Goal: Transaction & Acquisition: Purchase product/service

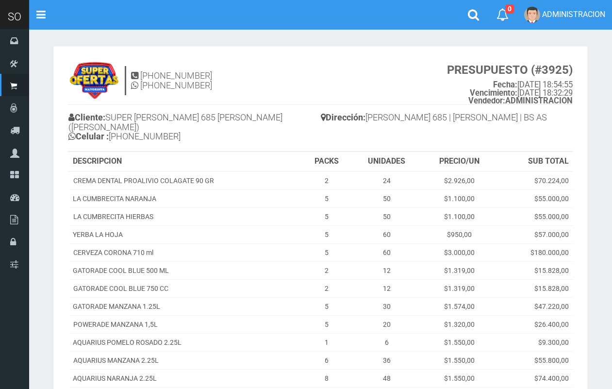
scroll to position [164, 0]
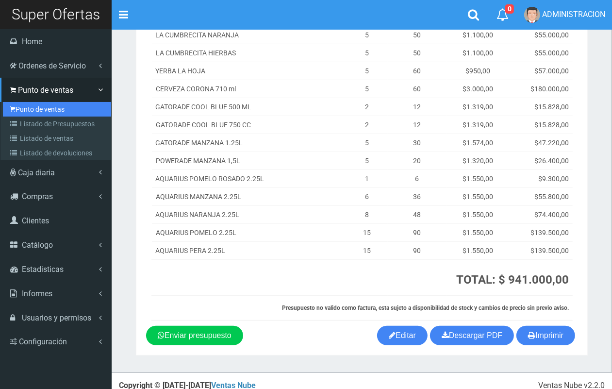
click at [40, 105] on link "Punto de ventas" at bounding box center [57, 109] width 108 height 15
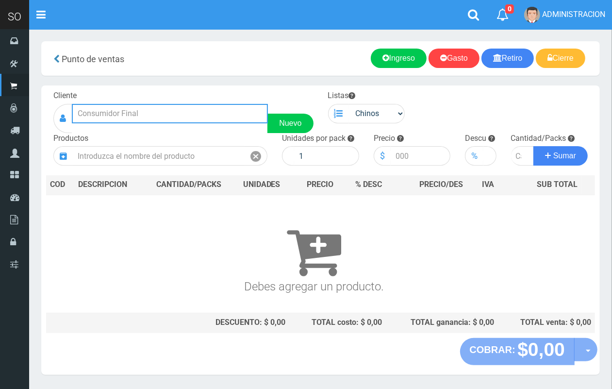
click at [169, 114] on input "text" at bounding box center [170, 113] width 196 height 19
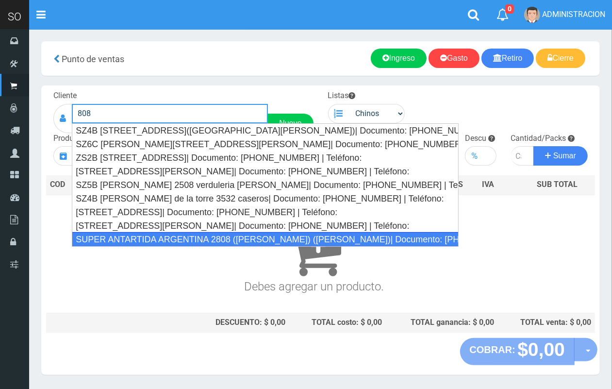
drag, startPoint x: 166, startPoint y: 238, endPoint x: 182, endPoint y: 218, distance: 25.2
click at [166, 239] on div "SUPER ANTARTIDA ARGENTINA 2808 ([PERSON_NAME]) ([PERSON_NAME])| Documento: [PHO…" at bounding box center [265, 239] width 387 height 15
type input "SUPER ANTARTIDA ARGENTINA 2808 ([PERSON_NAME]) ([PERSON_NAME])| Documento: [PHO…"
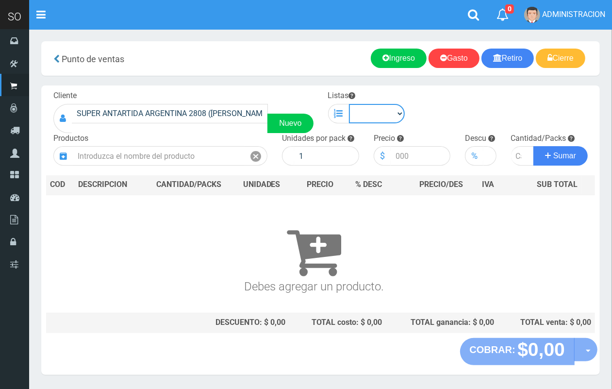
click at [384, 113] on select "Chinos . ." at bounding box center [377, 113] width 56 height 19
select select "1"
click at [349, 104] on select "Chinos . ." at bounding box center [377, 113] width 56 height 19
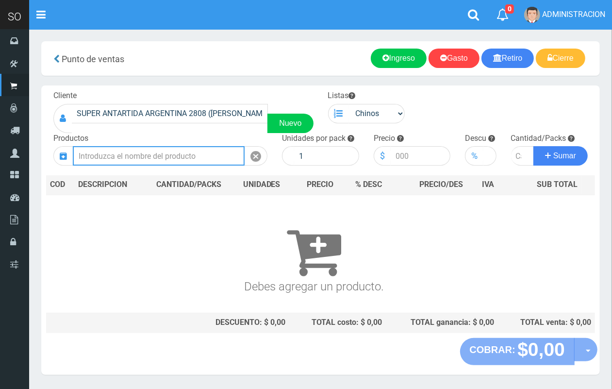
drag, startPoint x: 179, startPoint y: 162, endPoint x: 172, endPoint y: 159, distance: 6.8
click at [177, 161] on input "text" at bounding box center [159, 155] width 172 height 19
type input "4"
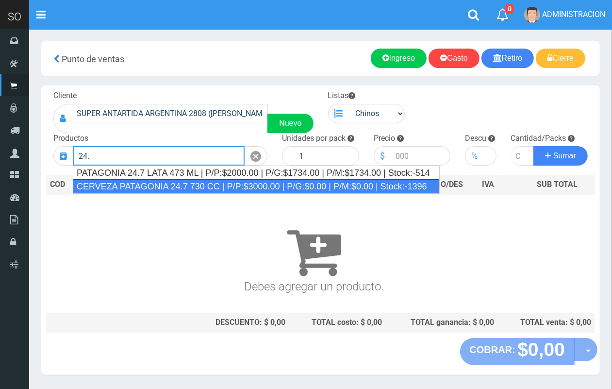
click at [173, 187] on div "CERVEZA PATAGONIA 24.7 730 CC | P/P:$3000.00 | P/G:$0.00 | P/M:$0.00 | Stock:-1…" at bounding box center [256, 186] width 367 height 15
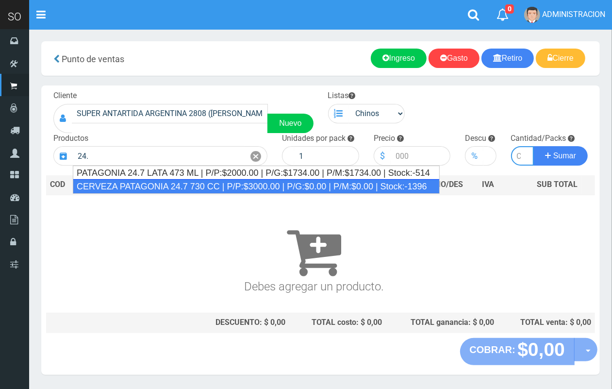
type input "CERVEZA PATAGONIA 24.7 730 CC | P/P:$3000.00 | P/G:$0.00 | P/M:$0.00 | Stock:-1…"
type input "6"
type input "3000.00"
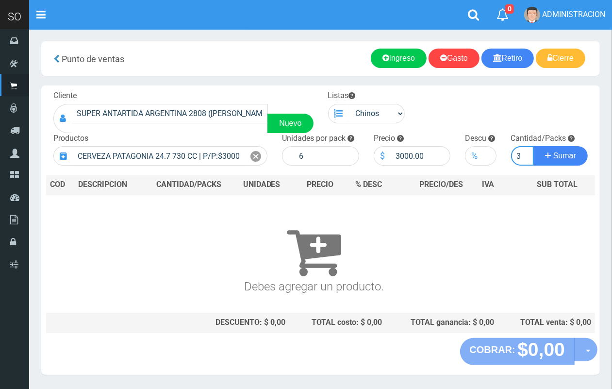
scroll to position [0, 1]
type input "3"
click at [533, 146] on button "Sumar" at bounding box center [560, 155] width 54 height 19
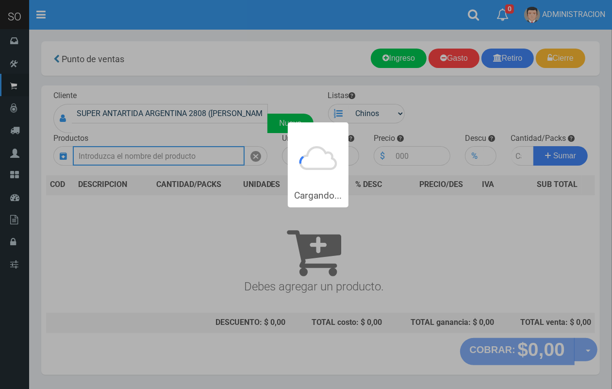
scroll to position [0, 0]
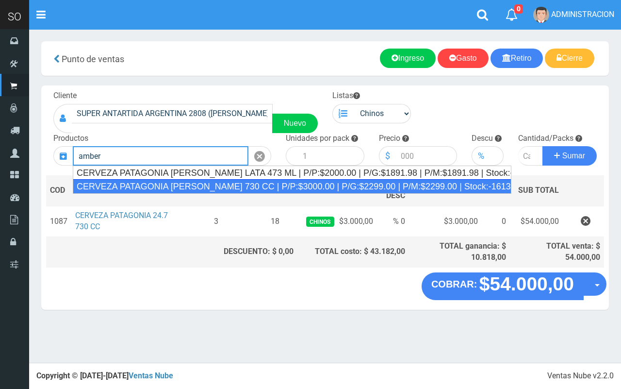
click at [244, 192] on div "CERVEZA PATAGONIA AMBER LAGER 730 CC | P/P:$3000.00 | P/G:$2299.00 | P/M:$2299.…" at bounding box center [292, 186] width 439 height 15
type input "CERVEZA PATAGONIA AMBER LAGER 730 CC | P/P:$3000.00 | P/G:$2299.00 | P/M:$2299.…"
type input "6"
type input "3000.00"
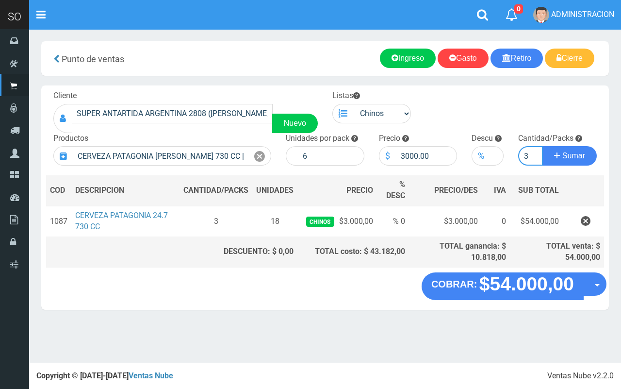
type input "3"
click at [543, 146] on button "Sumar" at bounding box center [570, 155] width 54 height 19
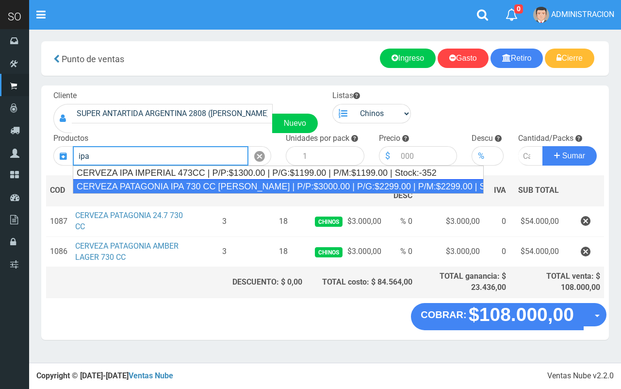
click at [228, 185] on div "CERVEZA PATAGONIA IPA 730 CC ROSA | P/P:$3000.00 | P/G:$2299.00 | P/M:$2299.00 …" at bounding box center [278, 186] width 411 height 15
type input "CERVEZA PATAGONIA IPA 730 CC ROSA | P/P:$3000.00 | P/G:$2299.00 | P/M:$2299.00 …"
type input "6"
type input "3000.00"
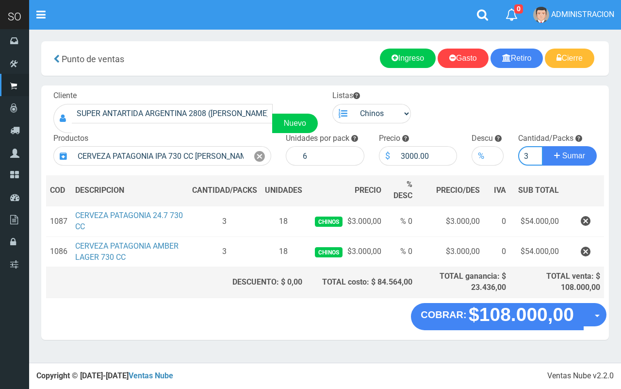
type input "3"
click at [543, 146] on button "Sumar" at bounding box center [570, 155] width 54 height 19
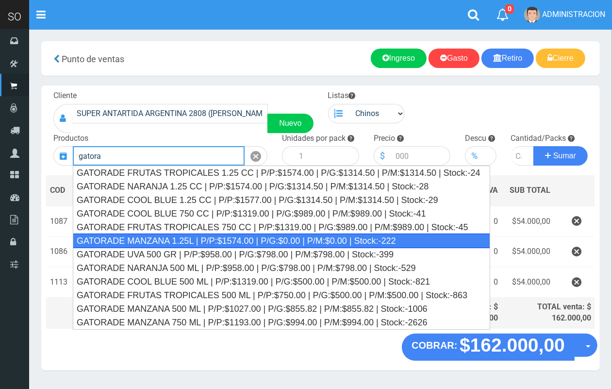
click at [255, 241] on div "GATORADE MANZANA 1.25L | P/P:$1574.00 | P/G:$0.00 | P/M:$0.00 | Stock:-222" at bounding box center [281, 240] width 417 height 15
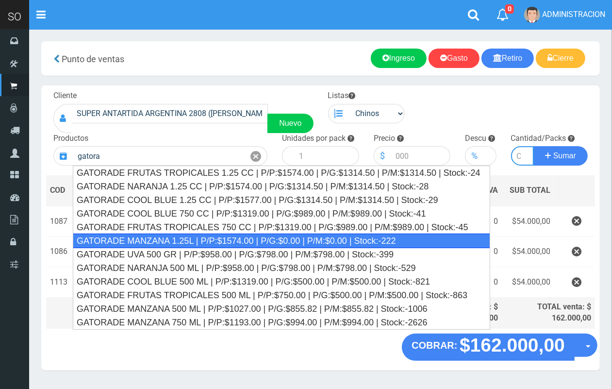
type input "GATORADE MANZANA 1.25L | P/P:$1574.00 | P/G:$0.00 | P/M:$0.00 | Stock:-222"
type input "6"
type input "1574.00"
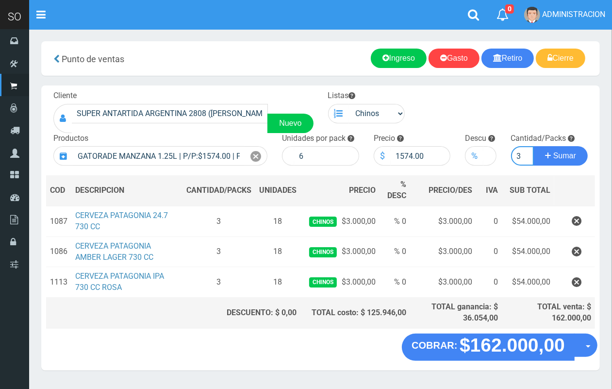
scroll to position [0, 1]
type input "3"
click at [533, 146] on button "Sumar" at bounding box center [560, 155] width 54 height 19
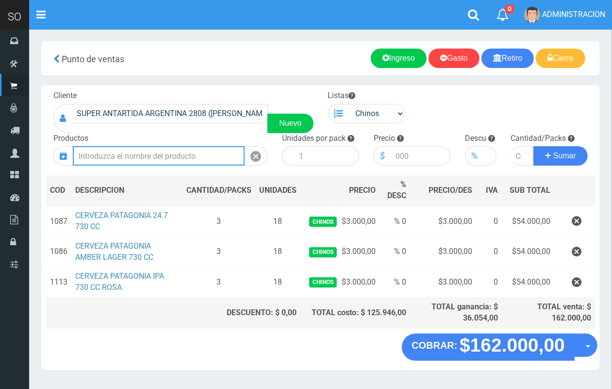
scroll to position [0, 0]
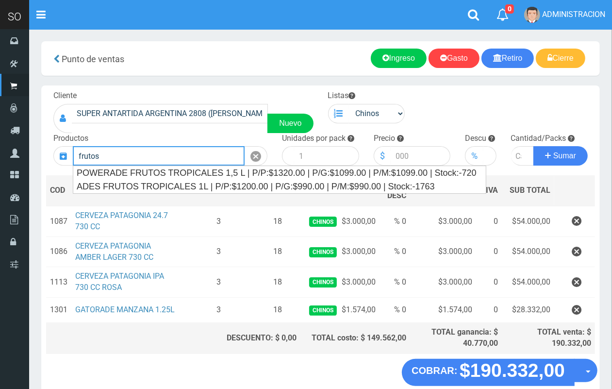
drag, startPoint x: 102, startPoint y: 151, endPoint x: 69, endPoint y: 147, distance: 33.4
click at [69, 147] on div "frutos" at bounding box center [160, 155] width 214 height 19
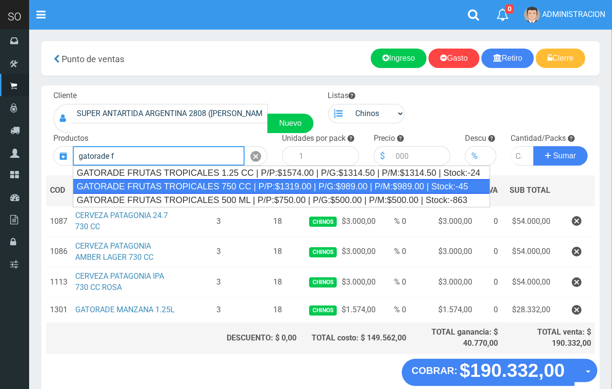
click at [226, 180] on div "GATORADE FRUTAS TROPICALES 750 CC | P/P:$1319.00 | P/G:$989.00 | P/M:$989.00 | …" at bounding box center [281, 186] width 417 height 15
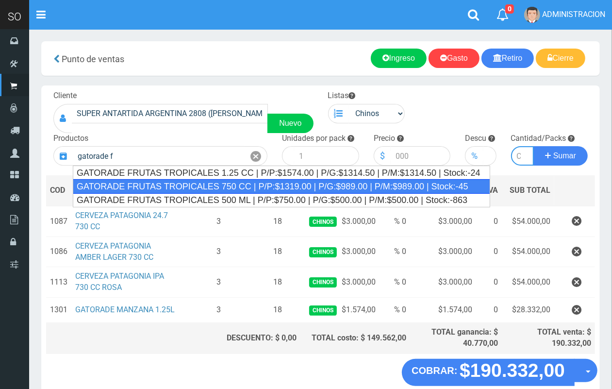
type input "GATORADE FRUTAS TROPICALES 750 CC | P/P:$1319.00 | P/G:$989.00 | P/M:$989.00 | …"
type input "6"
type input "1319.00"
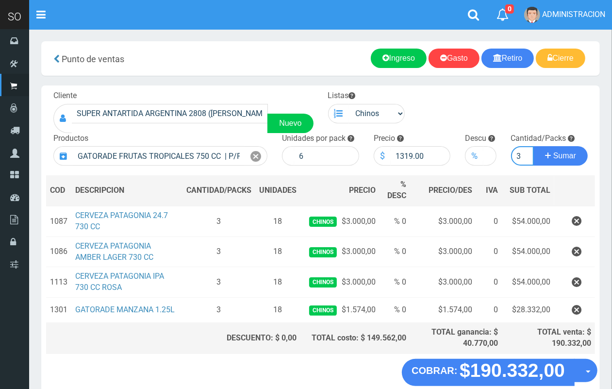
scroll to position [0, 1]
type input "3"
click at [533, 146] on button "Sumar" at bounding box center [560, 155] width 54 height 19
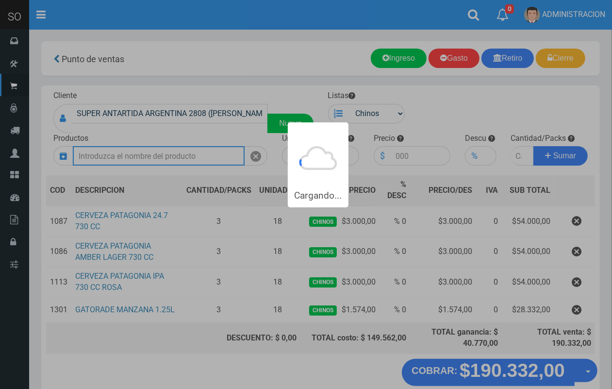
scroll to position [0, 0]
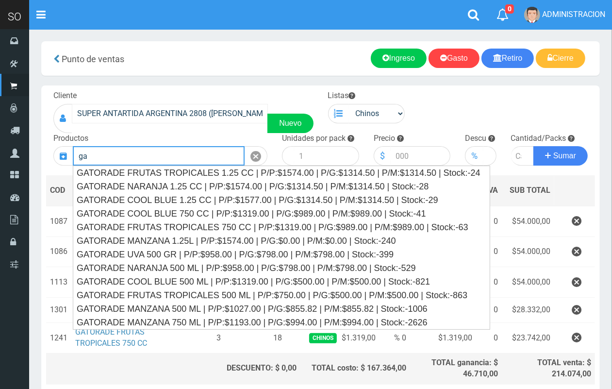
type input "g"
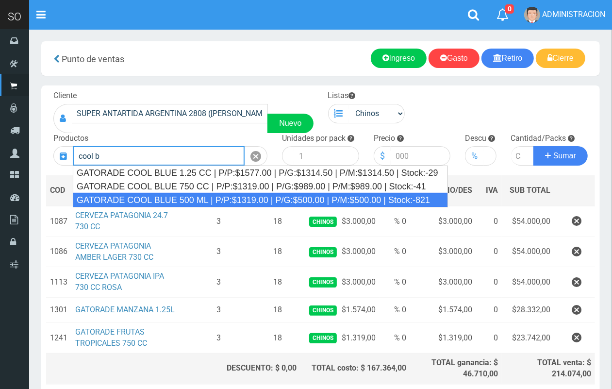
click at [246, 200] on div "GATORADE COOL BLUE 500 ML | P/P:$1319.00 | P/G:$500.00 | P/M:$500.00 | Stock:-8…" at bounding box center [260, 200] width 375 height 15
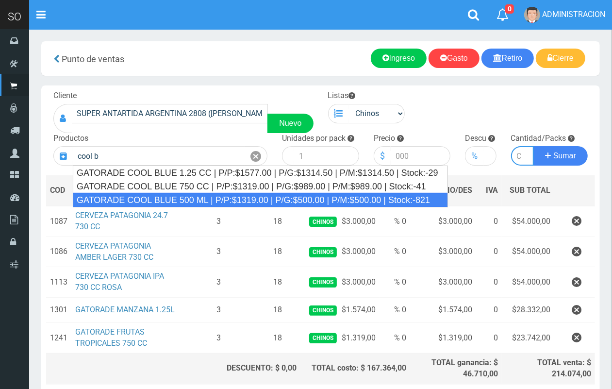
type input "GATORADE COOL BLUE 500 ML | P/P:$1319.00 | P/G:$500.00 | P/M:$500.00 | Stock:-8…"
type input "6"
type input "1319.00"
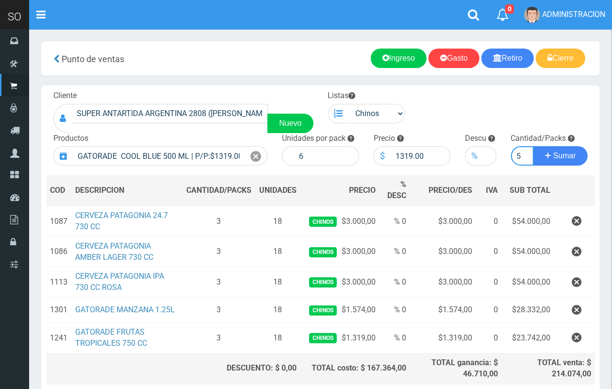
scroll to position [0, 1]
type input "5"
click at [533, 146] on button "Sumar" at bounding box center [560, 155] width 54 height 19
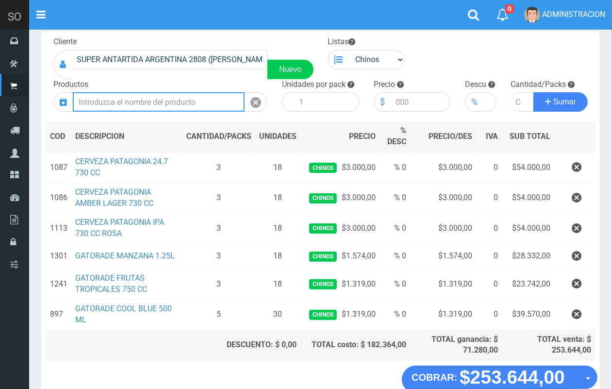
scroll to position [112, 0]
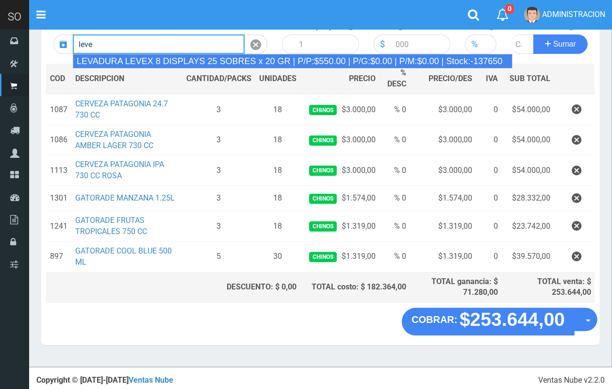
click at [150, 61] on div "LEVADURA LEVEX 8 DISPLAYS 25 SOBRES x 20 GR | P/P:$550.00 | P/G:$0.00 | P/M:$0.…" at bounding box center [293, 61] width 440 height 15
type input "LEVADURA LEVEX 8 DISPLAYS 25 SOBRES x 20 GR | P/P:$550.00 | P/G:$0.00 | P/M:$0.…"
type input "25"
type input "550.00"
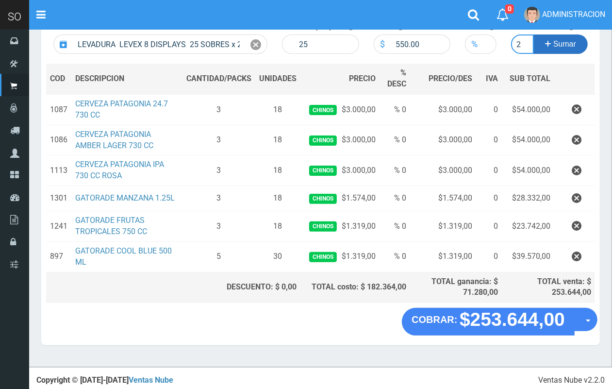
scroll to position [0, 1]
type input "2"
click at [533, 34] on button "Sumar" at bounding box center [560, 43] width 54 height 19
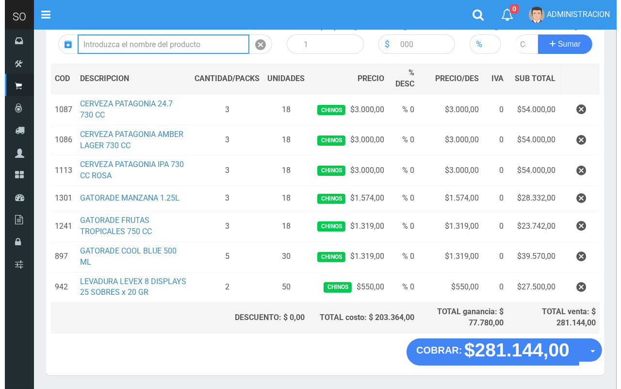
scroll to position [142, 0]
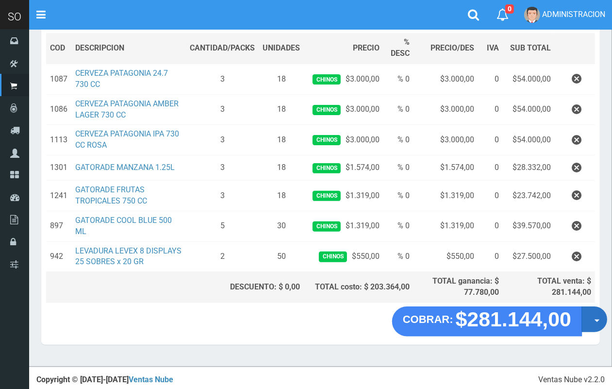
click at [593, 324] on button "Opciones" at bounding box center [594, 319] width 26 height 26
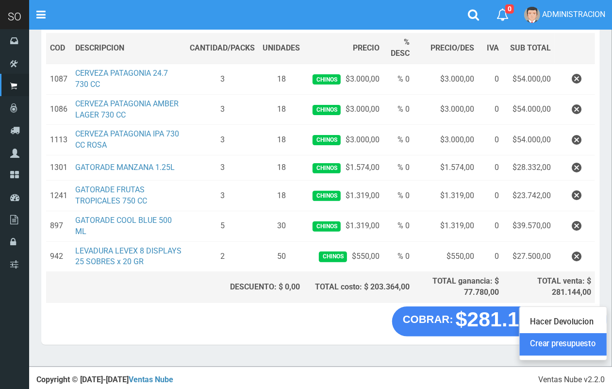
click at [580, 346] on link "Crear presupuesto" at bounding box center [563, 344] width 87 height 22
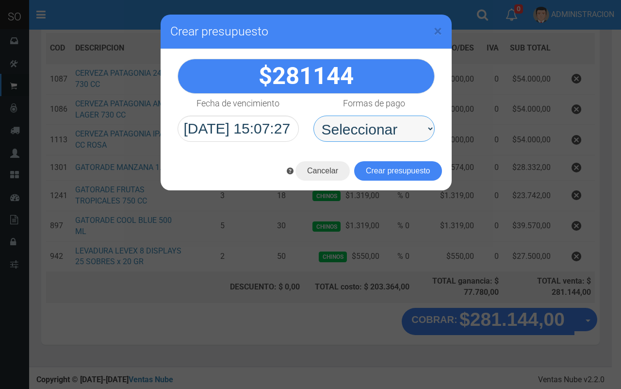
click at [411, 134] on select "Seleccionar Efectivo Tarjeta de Crédito Depósito Débito" at bounding box center [374, 129] width 121 height 26
select select "Efectivo"
click at [314, 116] on select "Seleccionar Efectivo Tarjeta de Crédito Depósito Débito" at bounding box center [374, 129] width 121 height 26
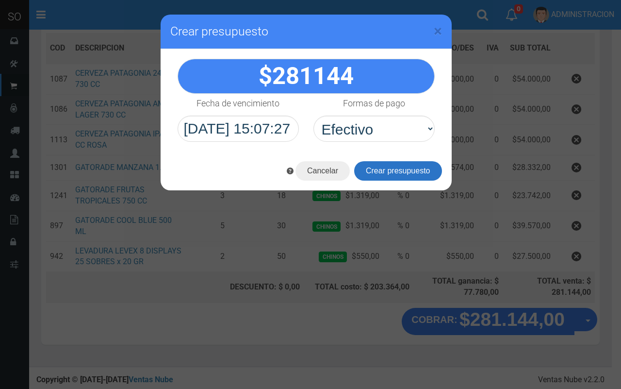
click at [402, 180] on button "Crear presupuesto" at bounding box center [398, 170] width 88 height 19
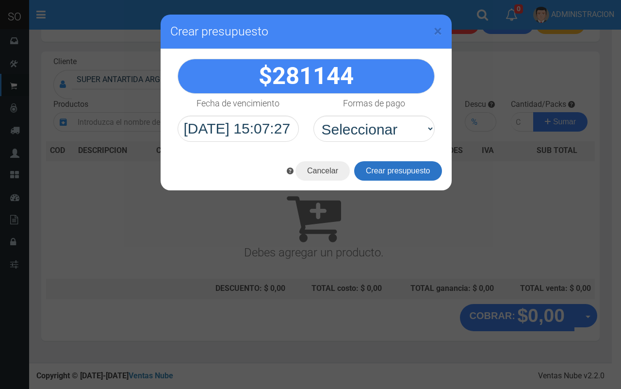
scroll to position [29, 0]
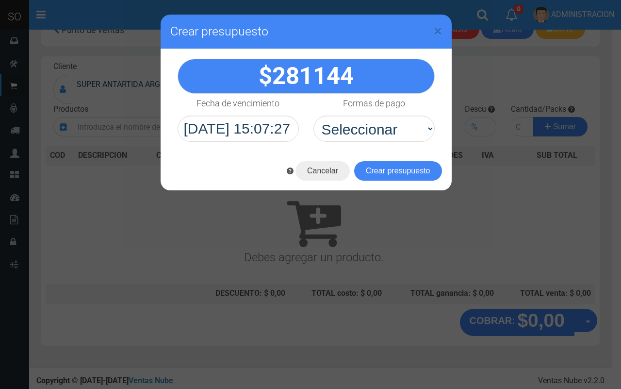
click at [432, 27] on h3 "Crear presupuesto" at bounding box center [306, 31] width 272 height 15
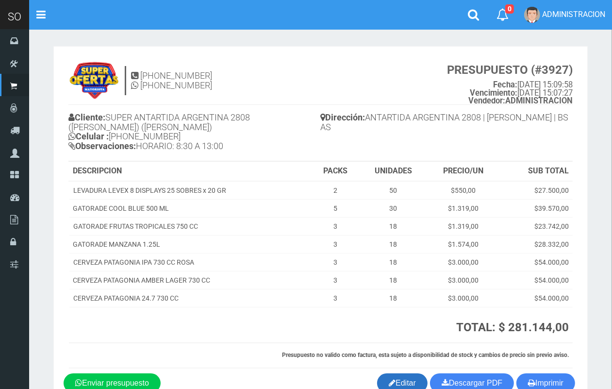
click at [401, 382] on link "Editar" at bounding box center [402, 382] width 50 height 19
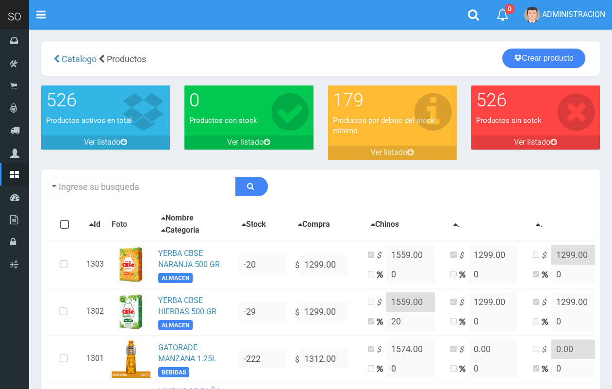
scroll to position [42, 0]
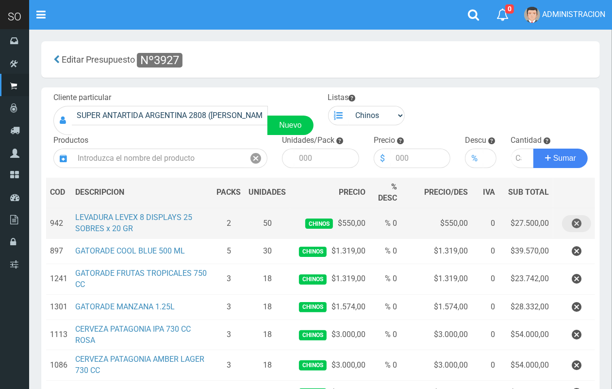
click at [574, 227] on icon "button" at bounding box center [577, 223] width 10 height 17
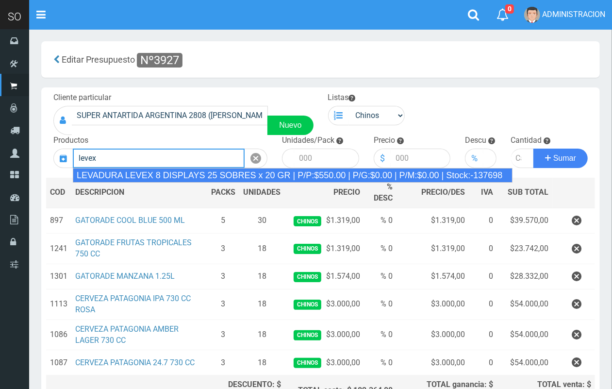
click at [329, 173] on div "LEVADURA LEVEX 8 DISPLAYS 25 SOBRES x 20 GR | P/P:$550.00 | P/G:$0.00 | P/M:$0.…" at bounding box center [293, 175] width 440 height 15
type input "LEVADURA LEVEX 8 DISPLAYS 25 SOBRES x 20 GR | P/P:$550.00 | P/G:$0.00 | P/M:$0.…"
type input "25"
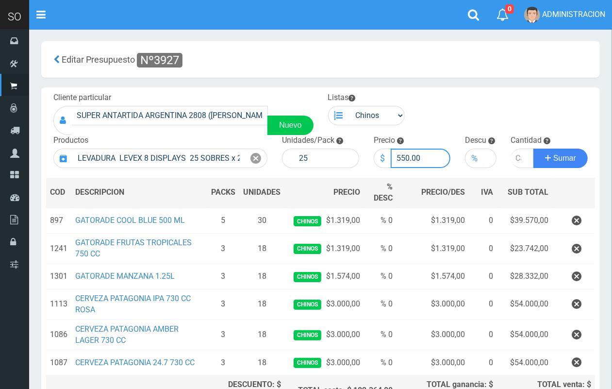
click at [407, 158] on input "550.00" at bounding box center [421, 158] width 60 height 19
type input "580.00"
drag, startPoint x: 516, startPoint y: 159, endPoint x: 508, endPoint y: 156, distance: 8.7
click at [515, 158] on input "number" at bounding box center [522, 158] width 23 height 19
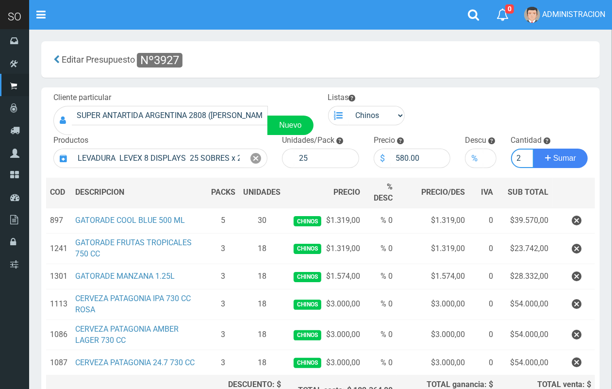
type input "2"
click at [533, 149] on button "Sumar" at bounding box center [560, 158] width 54 height 19
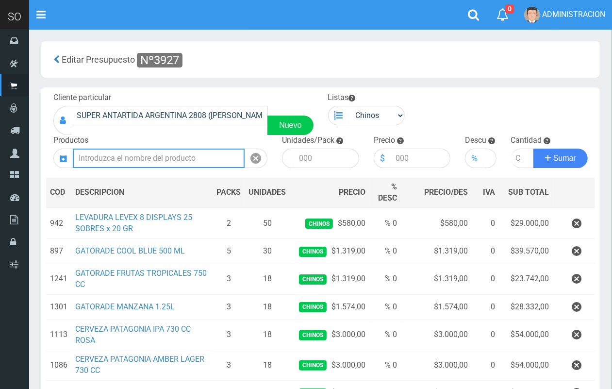
scroll to position [134, 0]
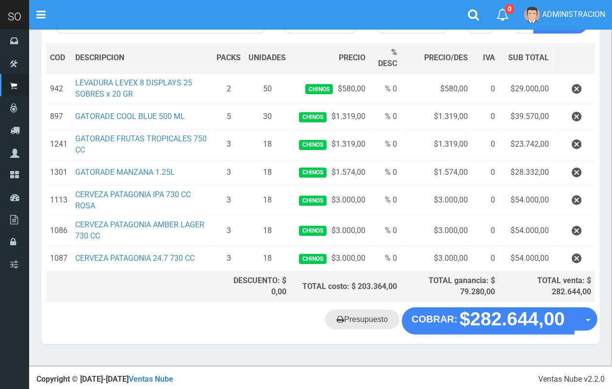
click at [355, 314] on link "Presupuesto" at bounding box center [362, 319] width 74 height 19
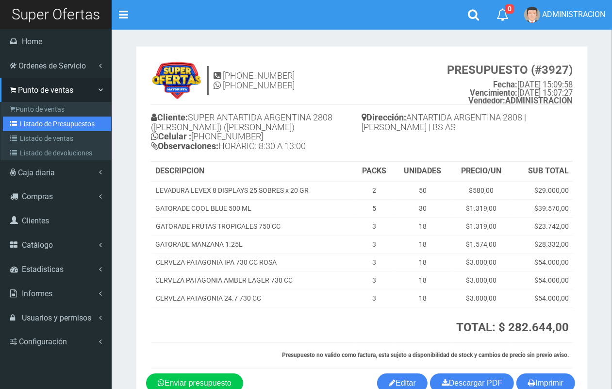
click at [61, 127] on link "Listado de Presupuestos" at bounding box center [57, 123] width 108 height 15
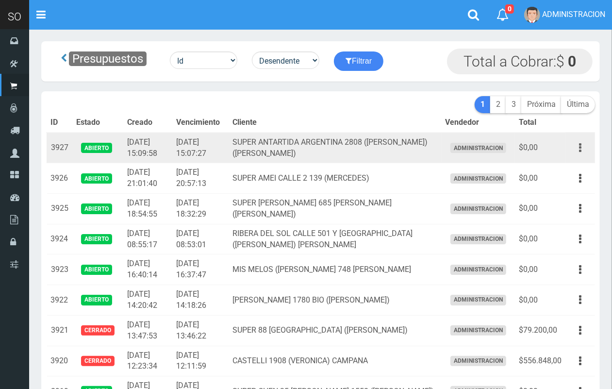
click at [583, 151] on button "button" at bounding box center [580, 147] width 22 height 17
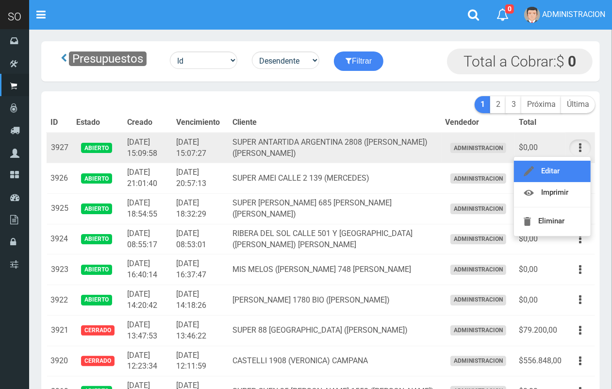
click at [568, 172] on link "Editar" at bounding box center [552, 171] width 77 height 21
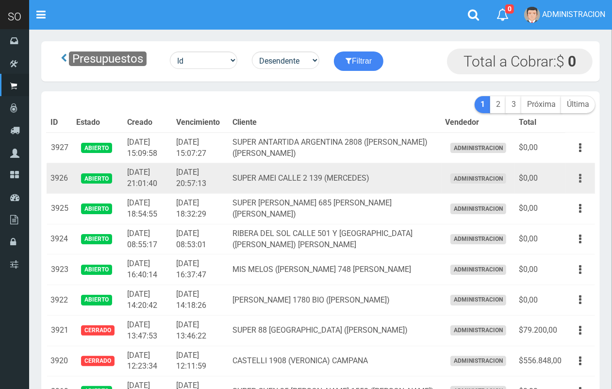
click at [583, 178] on button "button" at bounding box center [580, 178] width 22 height 17
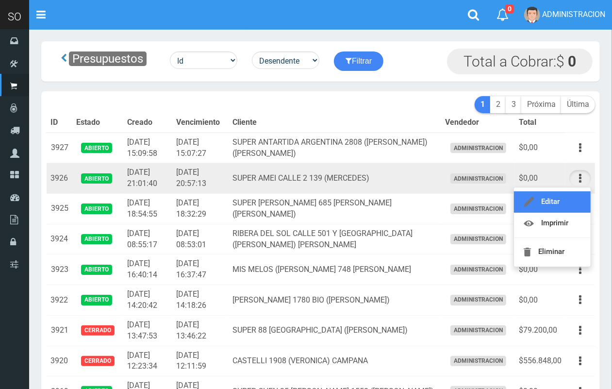
click at [570, 204] on link "Editar" at bounding box center [552, 201] width 77 height 21
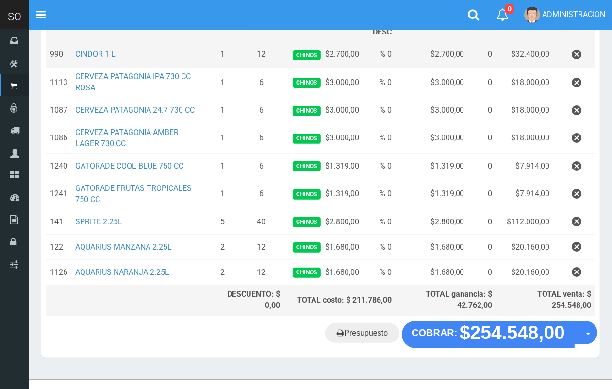
scroll to position [168, 0]
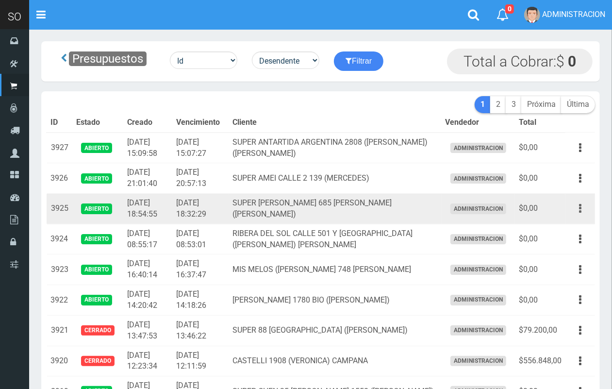
click at [579, 210] on icon "button" at bounding box center [580, 208] width 2 height 17
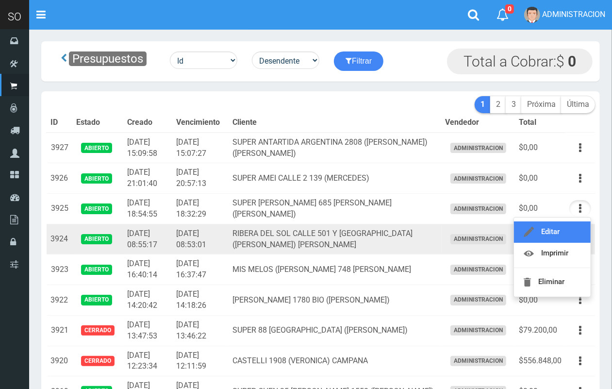
click at [578, 240] on link "Editar" at bounding box center [552, 231] width 77 height 21
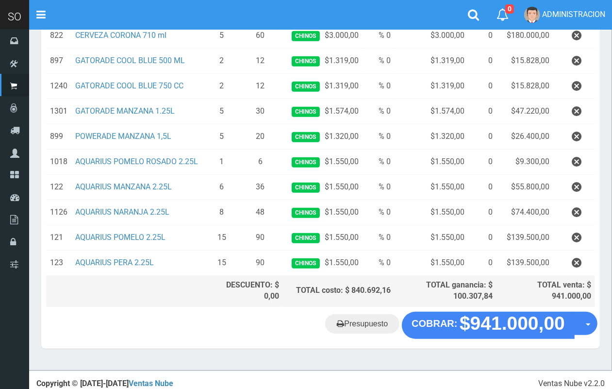
scroll to position [297, 0]
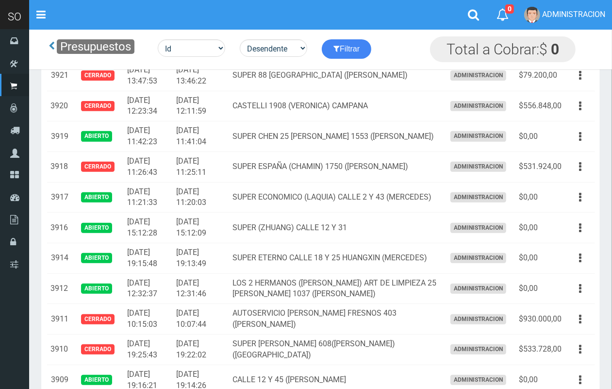
scroll to position [307, 0]
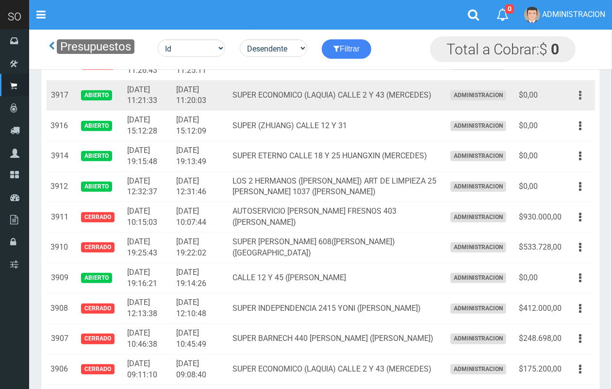
click at [581, 96] on icon "button" at bounding box center [580, 95] width 2 height 17
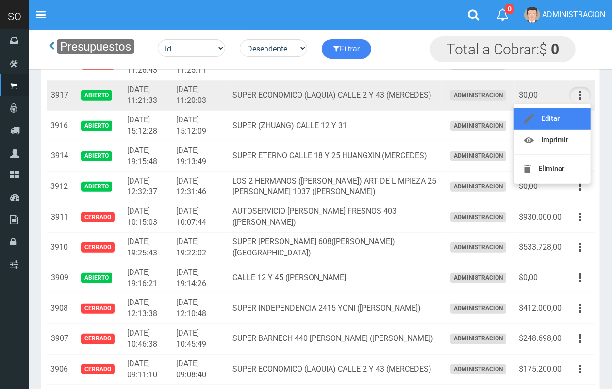
click at [581, 112] on link "Editar" at bounding box center [552, 118] width 77 height 21
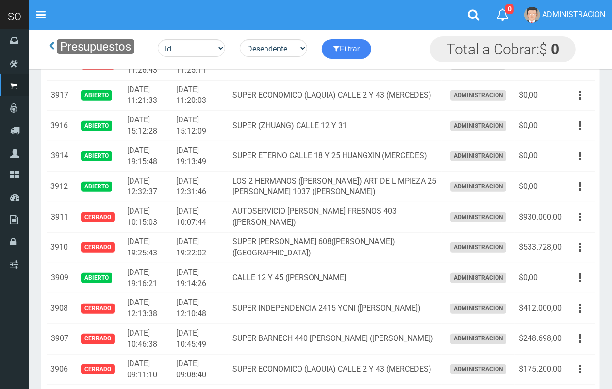
scroll to position [307, 0]
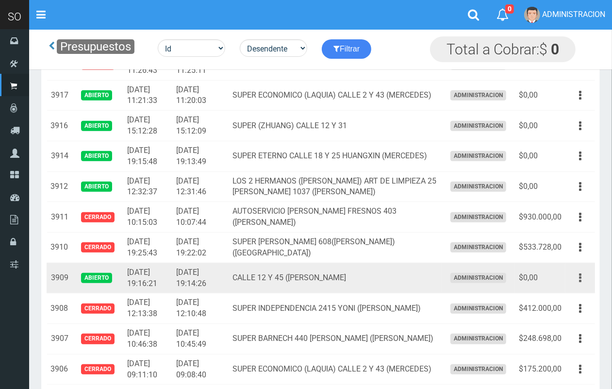
click at [579, 275] on icon "button" at bounding box center [580, 277] width 2 height 17
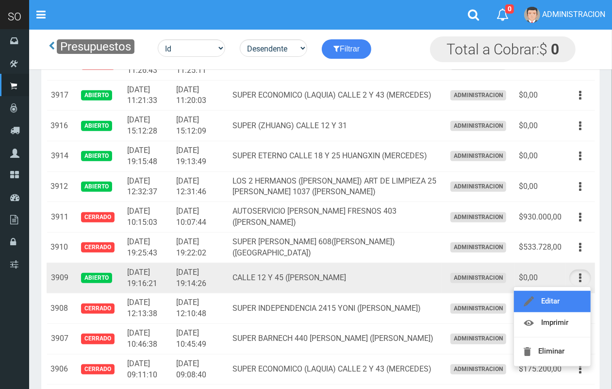
click at [573, 298] on link "Editar" at bounding box center [552, 301] width 77 height 21
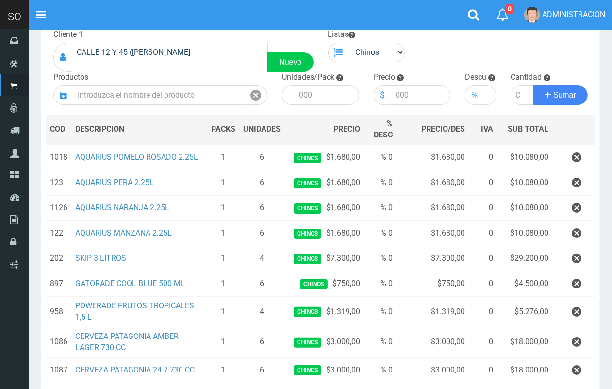
scroll to position [62, 0]
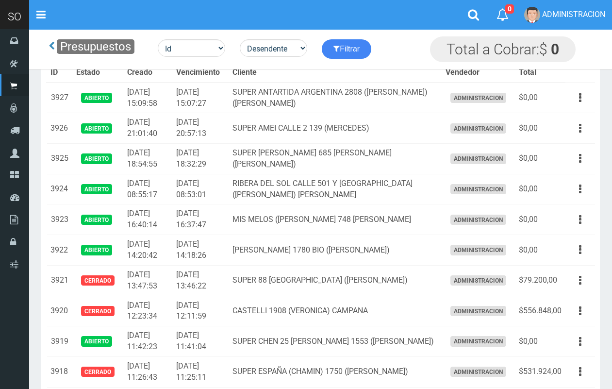
scroll to position [307, 0]
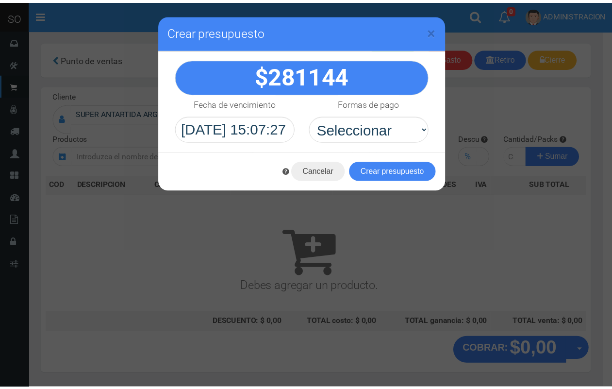
scroll to position [29, 0]
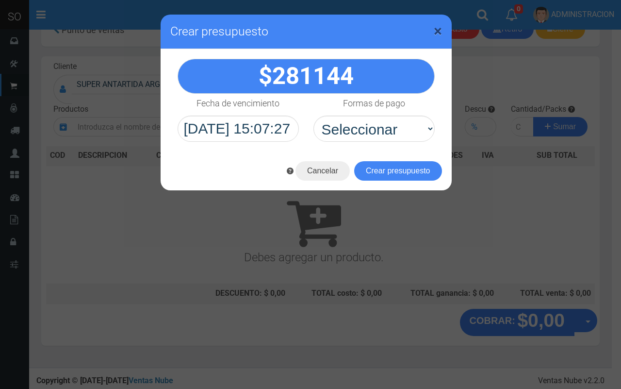
click at [438, 22] on span "×" at bounding box center [438, 31] width 8 height 18
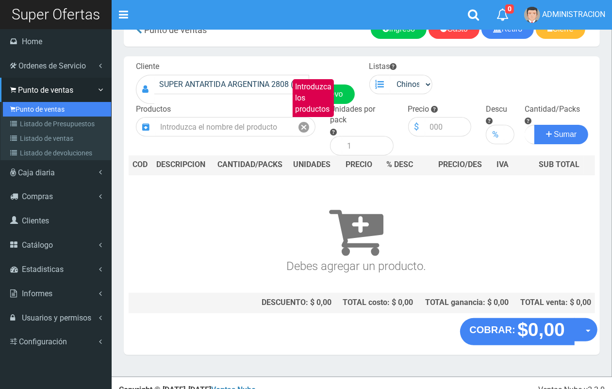
click at [42, 107] on link "Punto de ventas" at bounding box center [57, 109] width 108 height 15
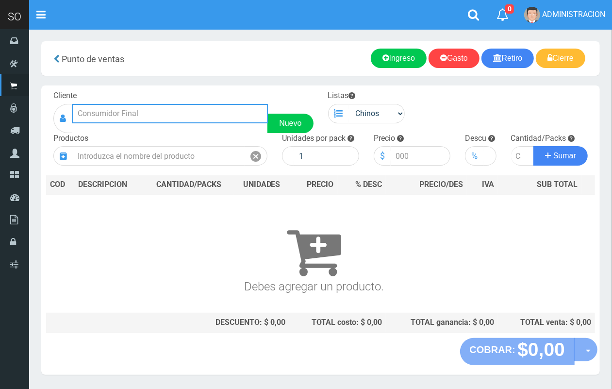
click at [180, 115] on input "text" at bounding box center [170, 113] width 196 height 19
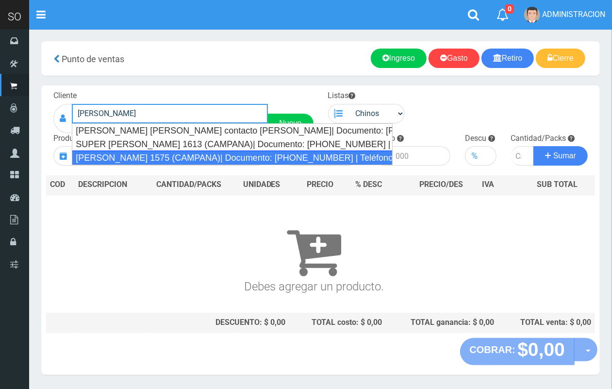
click at [195, 164] on div "LUCIANO REYES 1575 (CAMPANA)| Documento: 1542258841 | Teléfono:" at bounding box center [232, 157] width 321 height 15
type input "LUCIANO REYES 1575 (CAMPANA)| Documento: 1542258841 | Teléfono:"
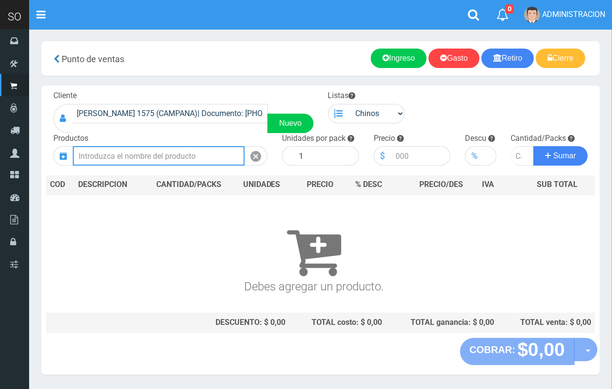
drag, startPoint x: 171, startPoint y: 162, endPoint x: 163, endPoint y: 129, distance: 34.0
click at [171, 161] on input "text" at bounding box center [159, 155] width 172 height 19
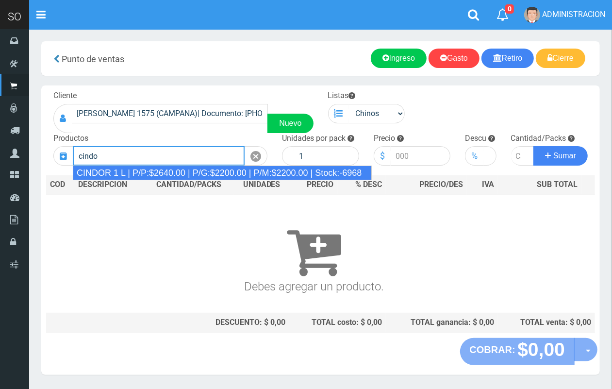
click at [168, 170] on div "CINDOR 1 L | P/P:$2640.00 | P/G:$2200.00 | P/M:$2200.00 | Stock:-6968" at bounding box center [222, 173] width 299 height 15
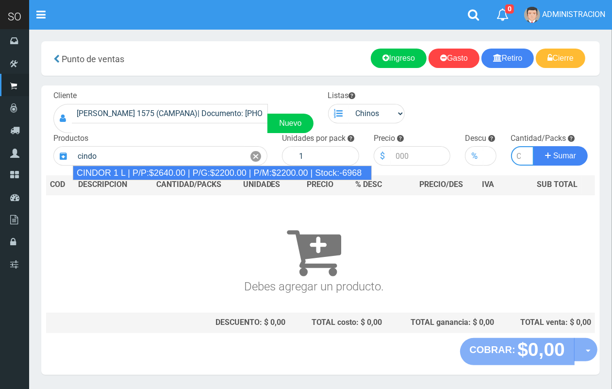
type input "CINDOR 1 L | P/P:$2640.00 | P/G:$2200.00 | P/M:$2200.00 | Stock:-6968"
type input "12"
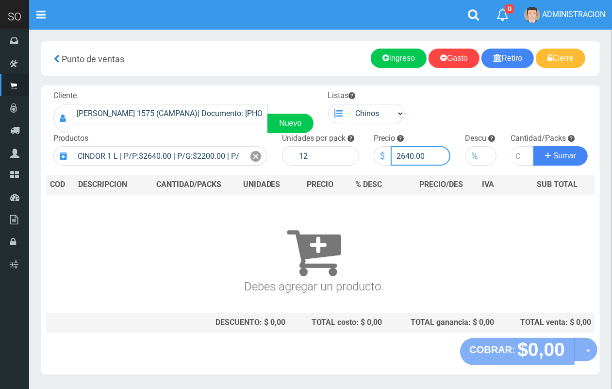
drag, startPoint x: 413, startPoint y: 156, endPoint x: 400, endPoint y: 154, distance: 12.3
click at [400, 154] on input "2640.00" at bounding box center [421, 155] width 60 height 19
type input "2500.00"
click at [515, 160] on input "number" at bounding box center [522, 155] width 23 height 19
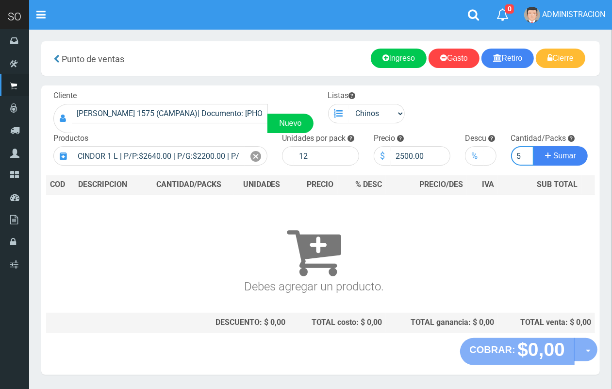
type input "5"
click at [533, 146] on button "Sumar" at bounding box center [560, 155] width 54 height 19
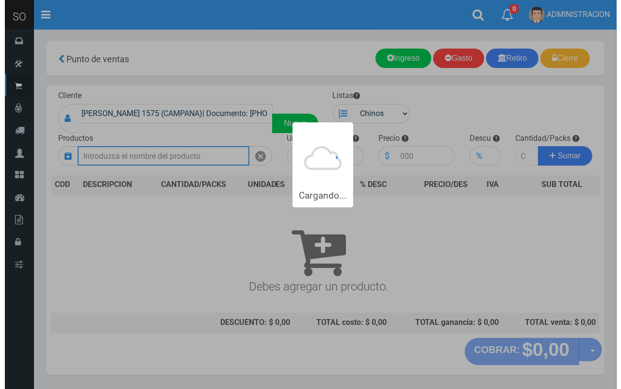
scroll to position [0, 0]
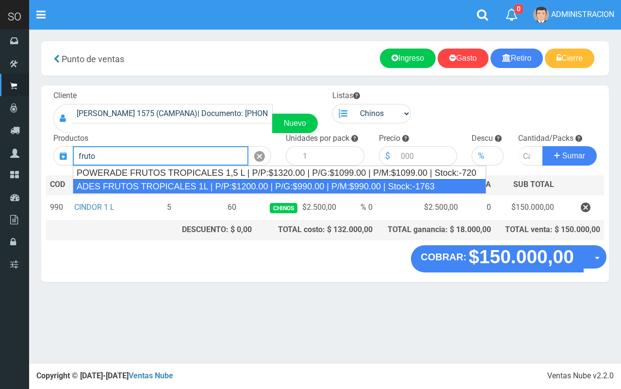
click at [233, 190] on div "ADES FRUTOS TROPICALES 1L | P/P:$1200.00 | P/G:$990.00 | P/M:$990.00 | Stock:-1…" at bounding box center [280, 186] width 414 height 15
type input "ADES FRUTOS TROPICALES 1L | P/P:$1200.00 | P/G:$990.00 | P/M:$990.00 | Stock:-1…"
type input "8"
type input "1200.00"
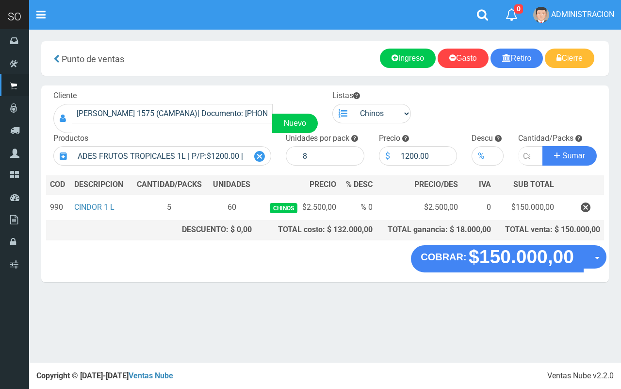
click at [257, 155] on icon at bounding box center [259, 156] width 11 height 14
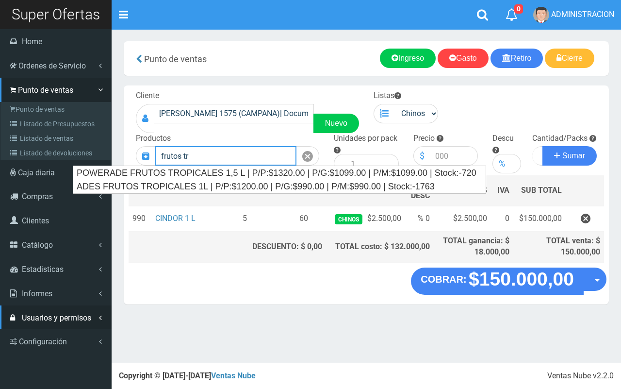
drag, startPoint x: 173, startPoint y: 155, endPoint x: 0, endPoint y: 320, distance: 238.9
click at [0, 320] on div "SO Toggle navigation 0 0" at bounding box center [310, 181] width 621 height 363
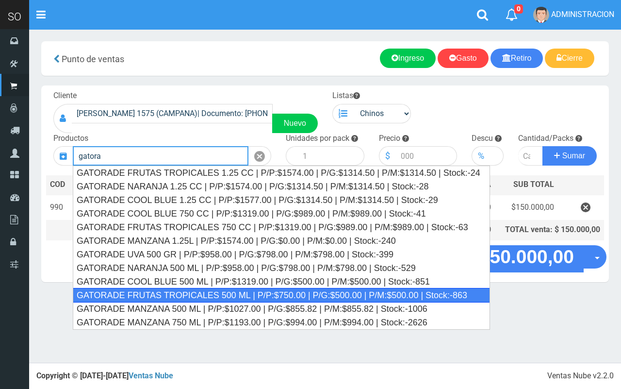
drag, startPoint x: 350, startPoint y: 294, endPoint x: 402, endPoint y: 290, distance: 52.1
click at [350, 293] on div "GATORADE FRUTAS TROPICALES 500 ML | P/P:$750.00 | P/G:$500.00 | P/M:$500.00 | S…" at bounding box center [281, 295] width 417 height 15
type input "GATORADE FRUTAS TROPICALES 500 ML | P/P:$750.00 | P/G:$500.00 | P/M:$500.00 | S…"
type input "6"
type input "750.00"
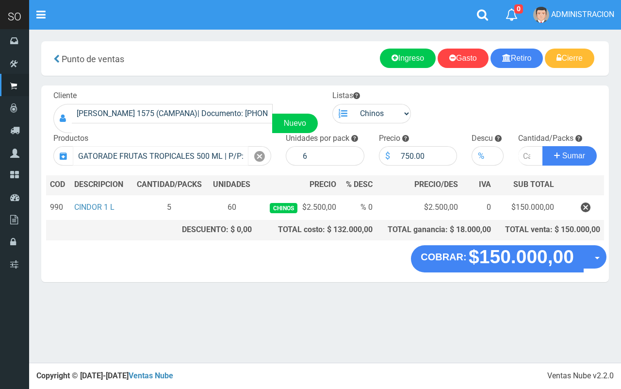
drag, startPoint x: 258, startPoint y: 153, endPoint x: 234, endPoint y: 151, distance: 24.3
click at [256, 153] on icon at bounding box center [259, 156] width 11 height 14
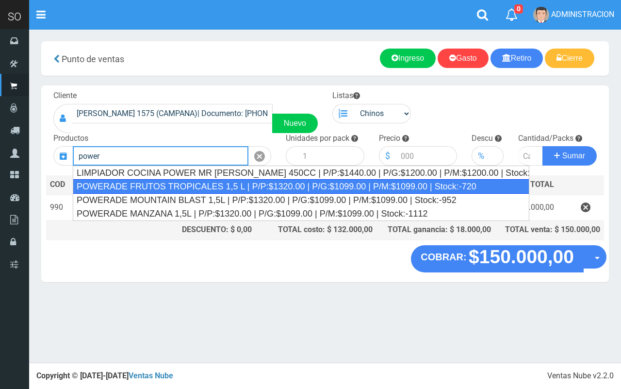
click at [233, 185] on div "POWERADE FRUTOS TROPICALES 1,5 L | P/P:$1320.00 | P/G:$1099.00 | P/M:$1099.00 |…" at bounding box center [301, 186] width 457 height 15
type input "POWERADE FRUTOS TROPICALES 1,5 L | P/P:$1320.00 | P/G:$1099.00 | P/M:$1099.00 |…"
type input "4"
type input "1320.00"
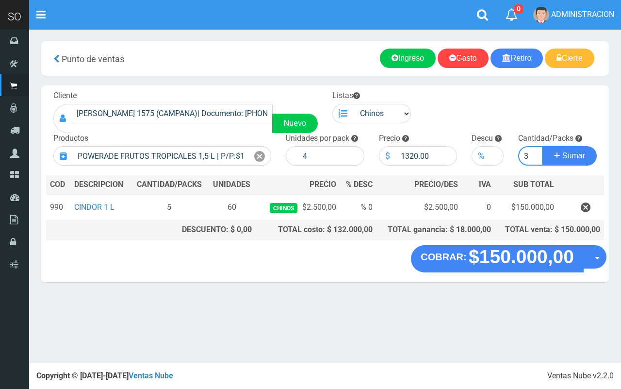
type input "3"
click at [543, 146] on button "Sumar" at bounding box center [570, 155] width 54 height 19
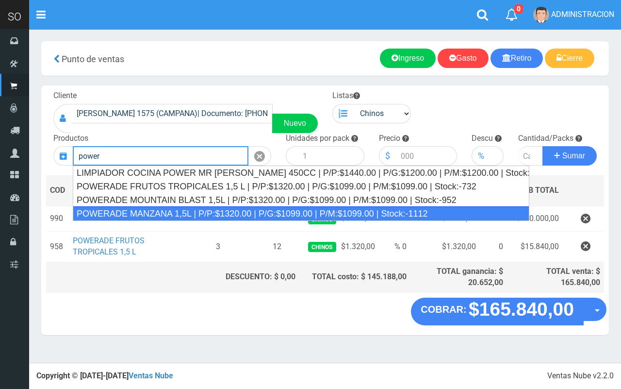
click at [239, 214] on div "POWERADE MANZANA 1,5L | P/P:$1320.00 | P/G:$1099.00 | P/M:$1099.00 | Stock:-1112" at bounding box center [301, 213] width 457 height 15
type input "POWERADE MANZANA 1,5L | P/P:$1320.00 | P/G:$1099.00 | P/M:$1099.00 | Stock:-1112"
type input "4"
type input "1320.00"
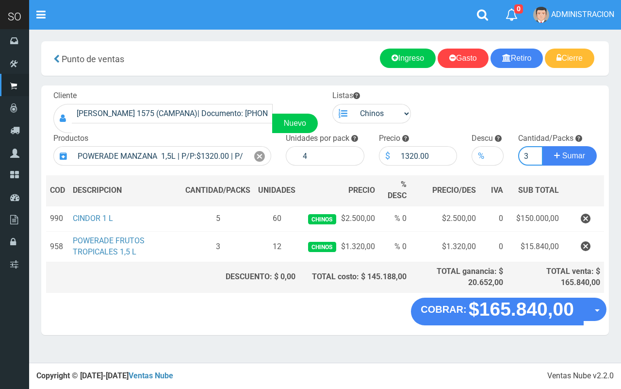
type input "3"
click at [543, 146] on button "Sumar" at bounding box center [570, 155] width 54 height 19
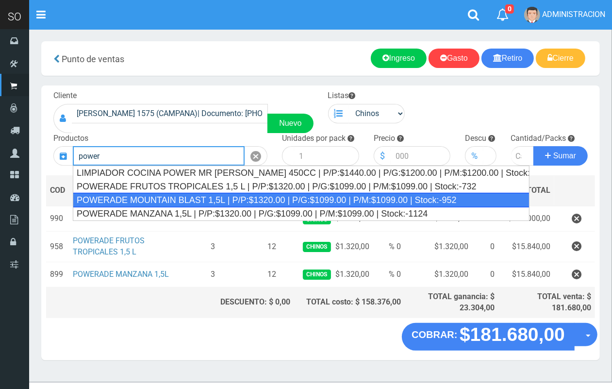
click at [161, 200] on div "POWERADE MOUNTAIN BLAST 1,5L | P/P:$1320.00 | P/G:$1099.00 | P/M:$1099.00 | Sto…" at bounding box center [301, 200] width 457 height 15
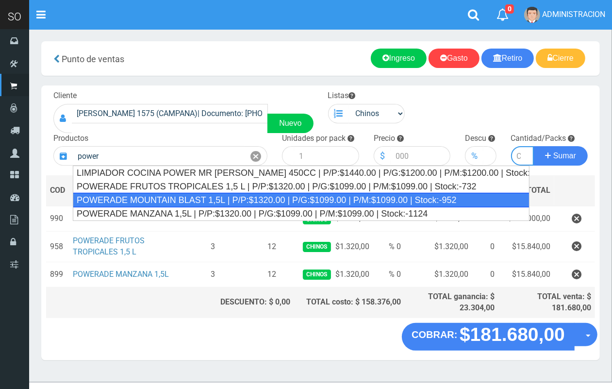
type input "POWERADE MOUNTAIN BLAST 1,5L | P/P:$1320.00 | P/G:$1099.00 | P/M:$1099.00 | Sto…"
type input "4"
type input "1320.00"
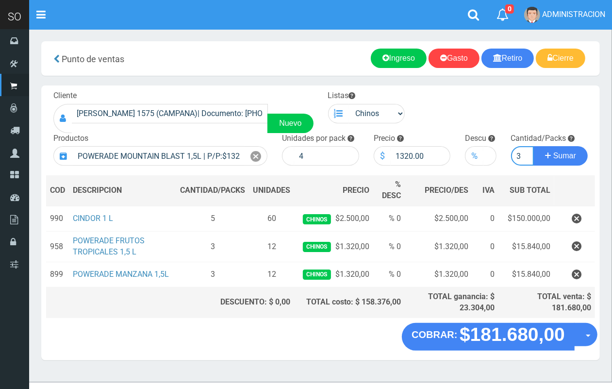
scroll to position [0, 1]
type input "3"
click at [533, 146] on button "Sumar" at bounding box center [560, 155] width 54 height 19
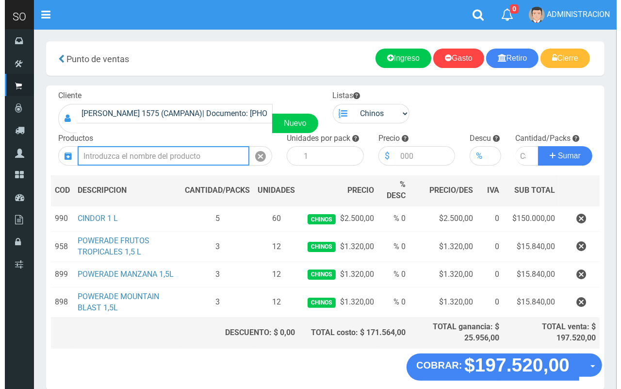
scroll to position [45, 0]
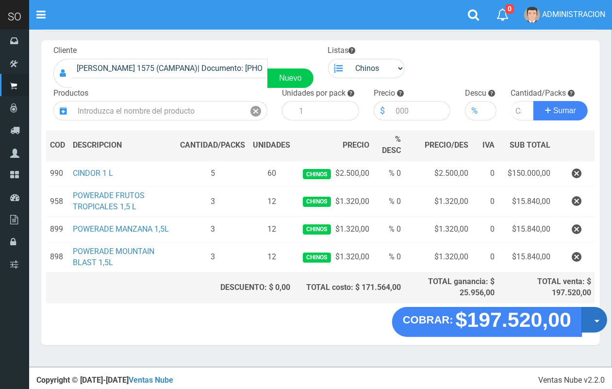
click at [595, 322] on button "Opciones" at bounding box center [594, 320] width 26 height 26
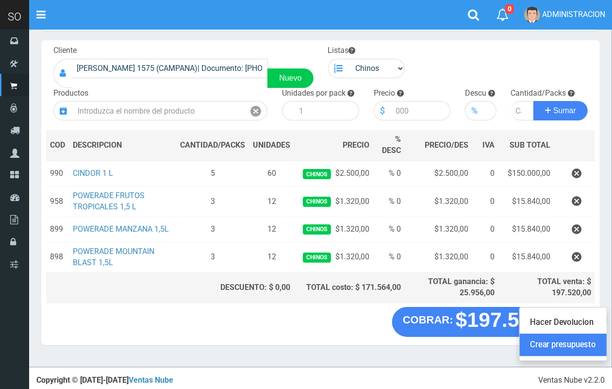
click at [587, 343] on link "Crear presupuesto" at bounding box center [563, 345] width 87 height 22
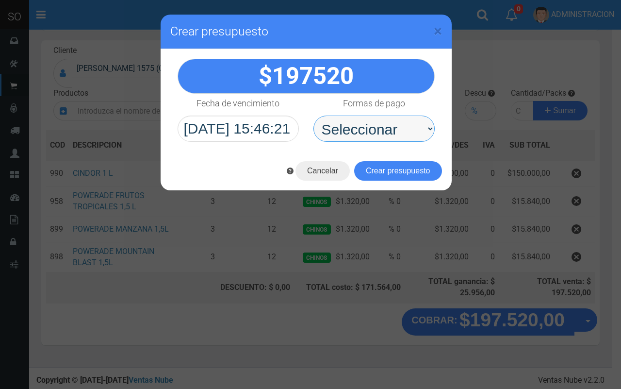
click at [394, 130] on select "Seleccionar Efectivo Tarjeta de Crédito Depósito Débito" at bounding box center [374, 129] width 121 height 26
select select "Efectivo"
click at [314, 116] on select "Seleccionar Efectivo Tarjeta de Crédito Depósito Débito" at bounding box center [374, 129] width 121 height 26
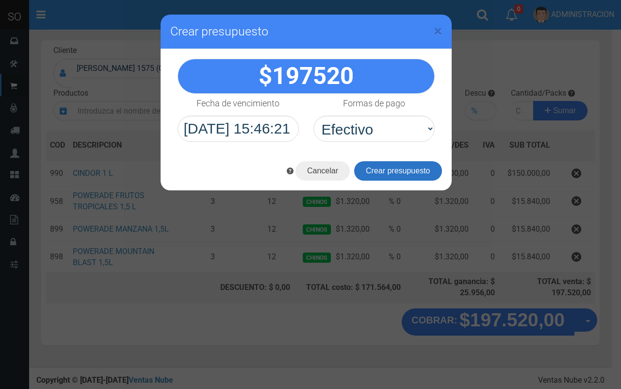
click at [387, 176] on button "Crear presupuesto" at bounding box center [398, 170] width 88 height 19
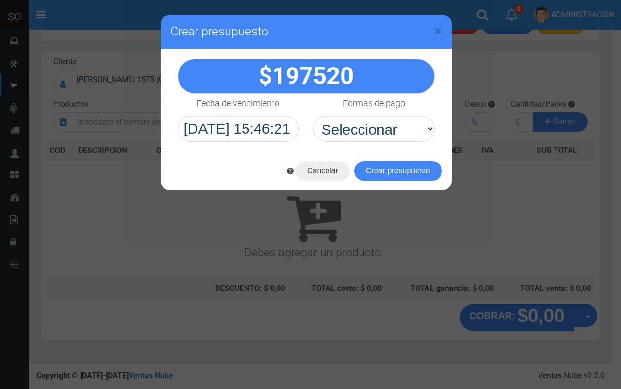
scroll to position [29, 0]
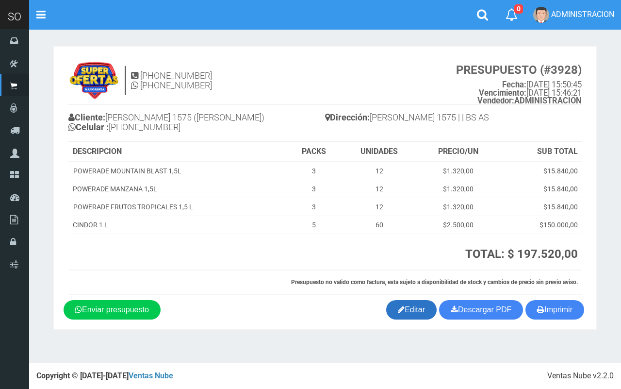
click at [398, 311] on icon at bounding box center [401, 309] width 7 height 14
